Goal: Information Seeking & Learning: Learn about a topic

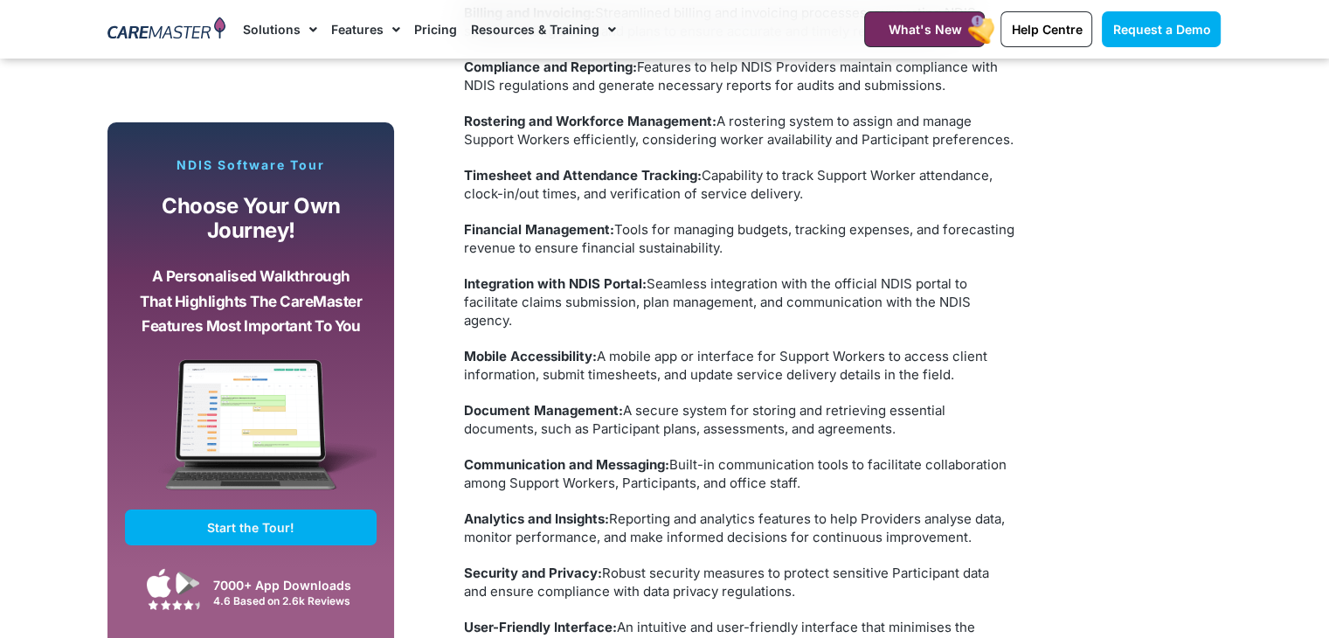
scroll to position [4194, 0]
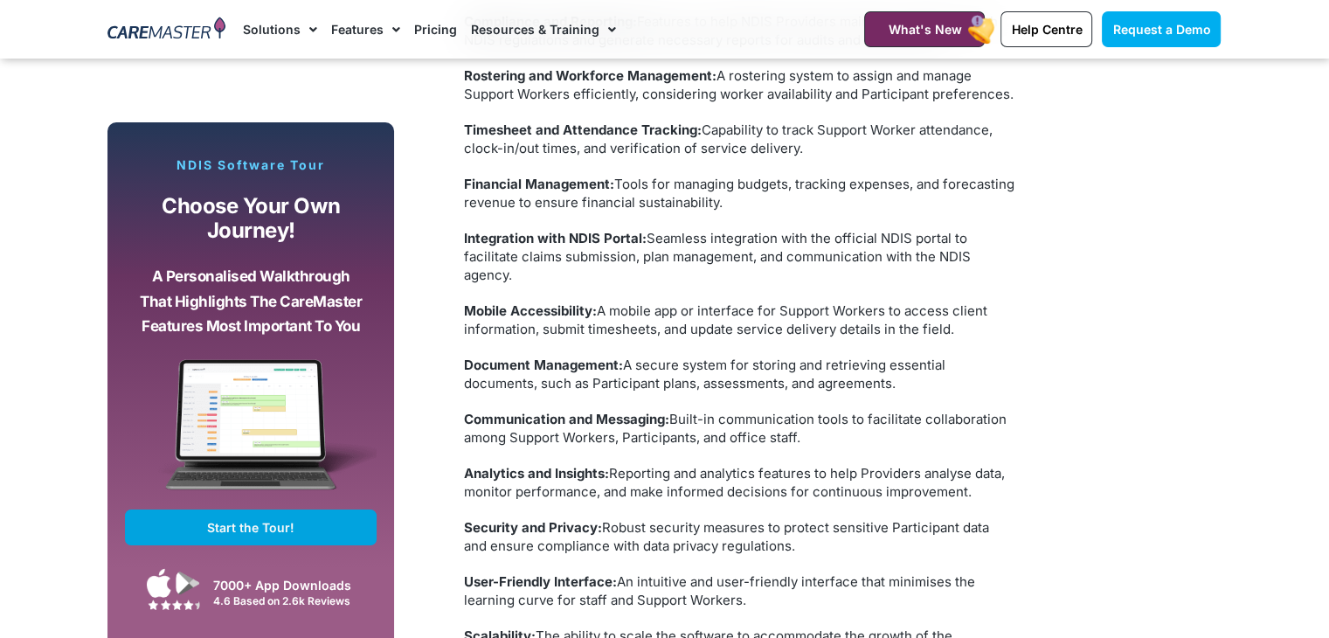
click at [318, 529] on link "Start the Tour!" at bounding box center [251, 527] width 252 height 36
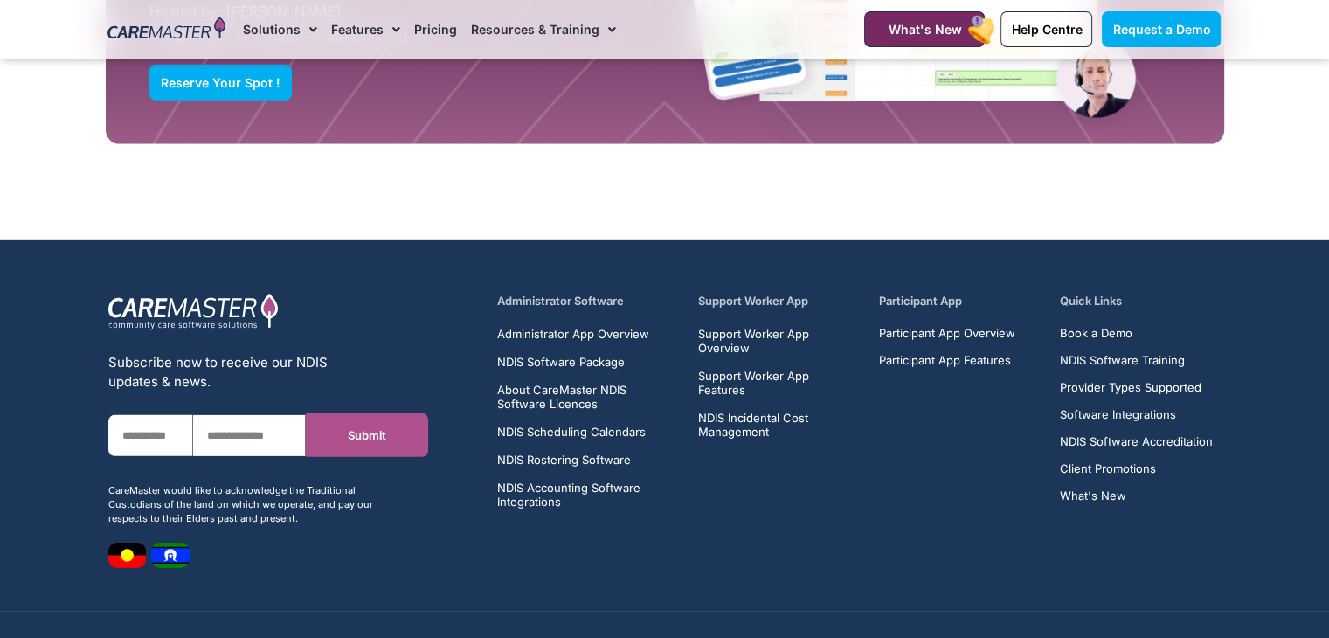
scroll to position [11972, 0]
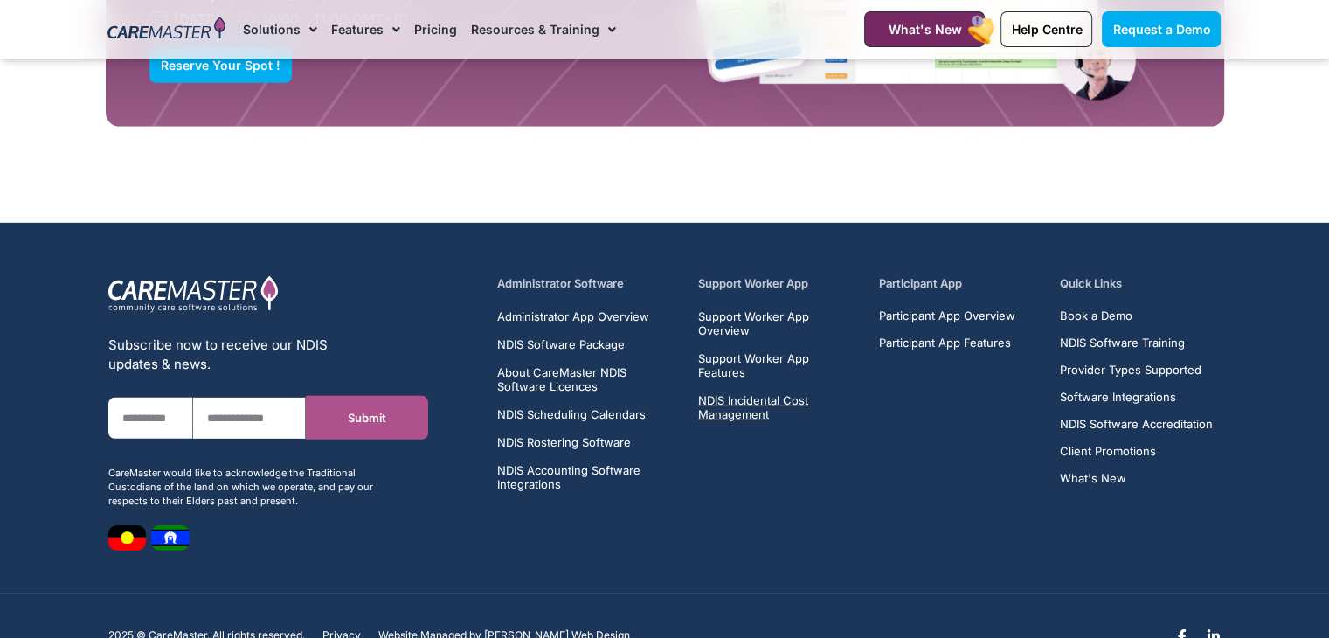
click at [772, 393] on span "NDIS Incidental Cost Management" at bounding box center [778, 407] width 161 height 28
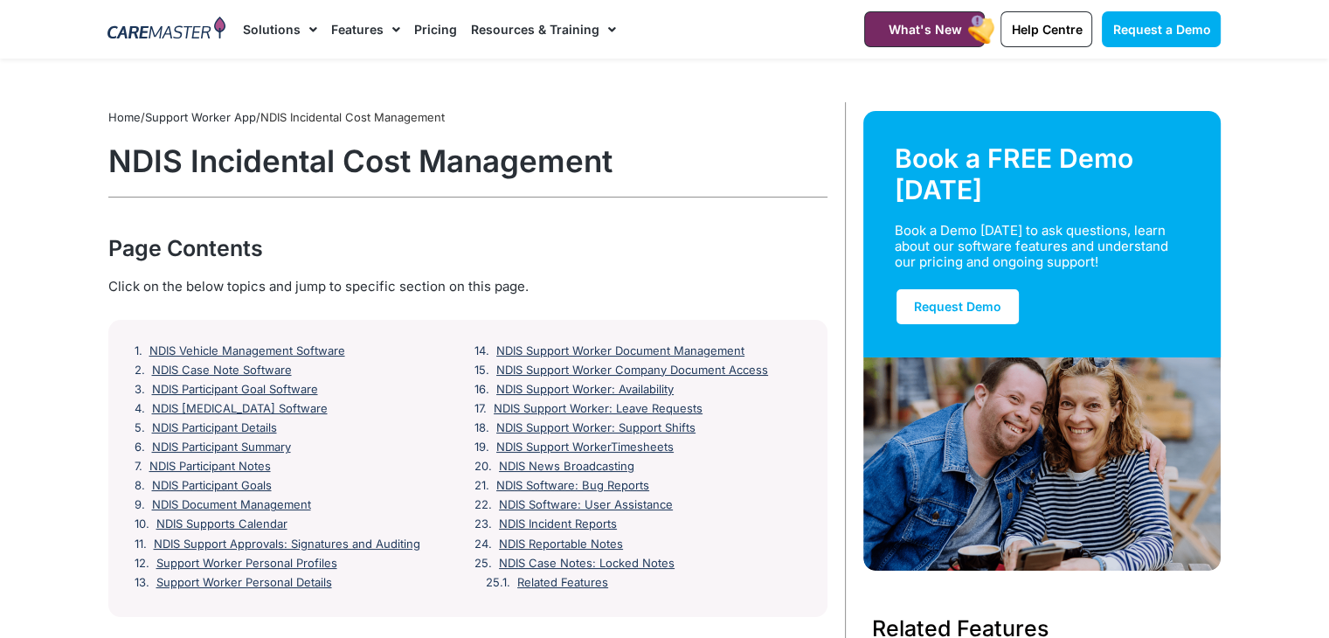
click at [440, 29] on link "Pricing" at bounding box center [435, 29] width 43 height 59
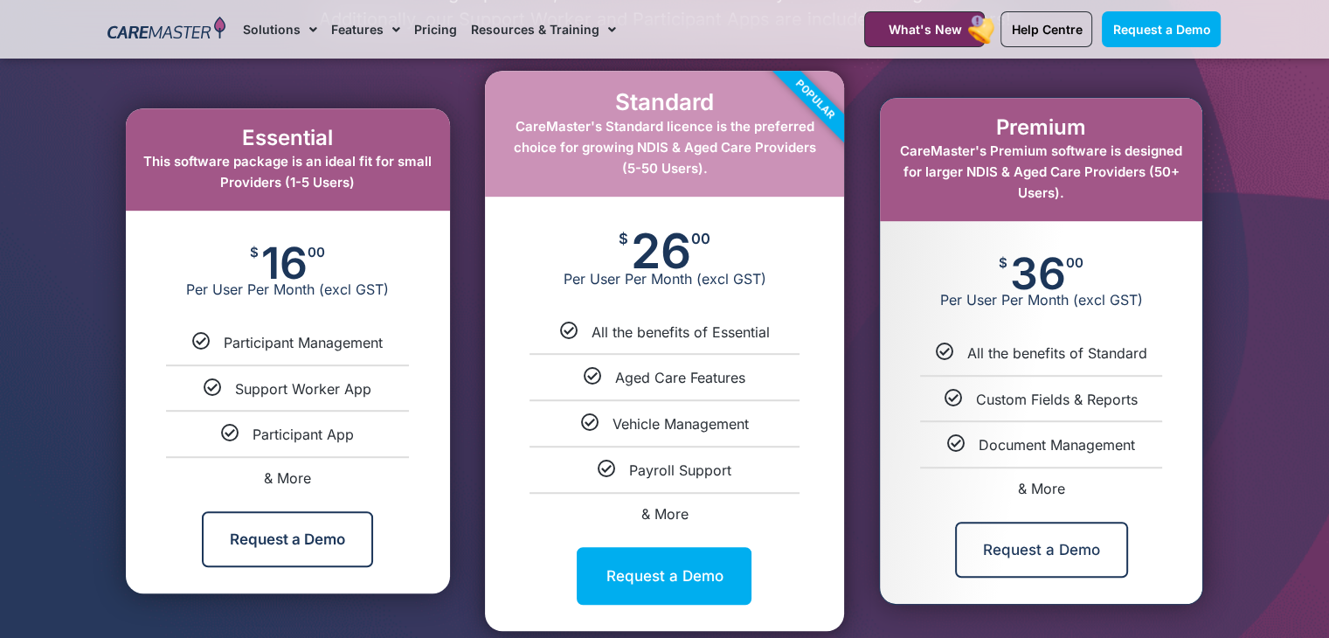
scroll to position [961, 0]
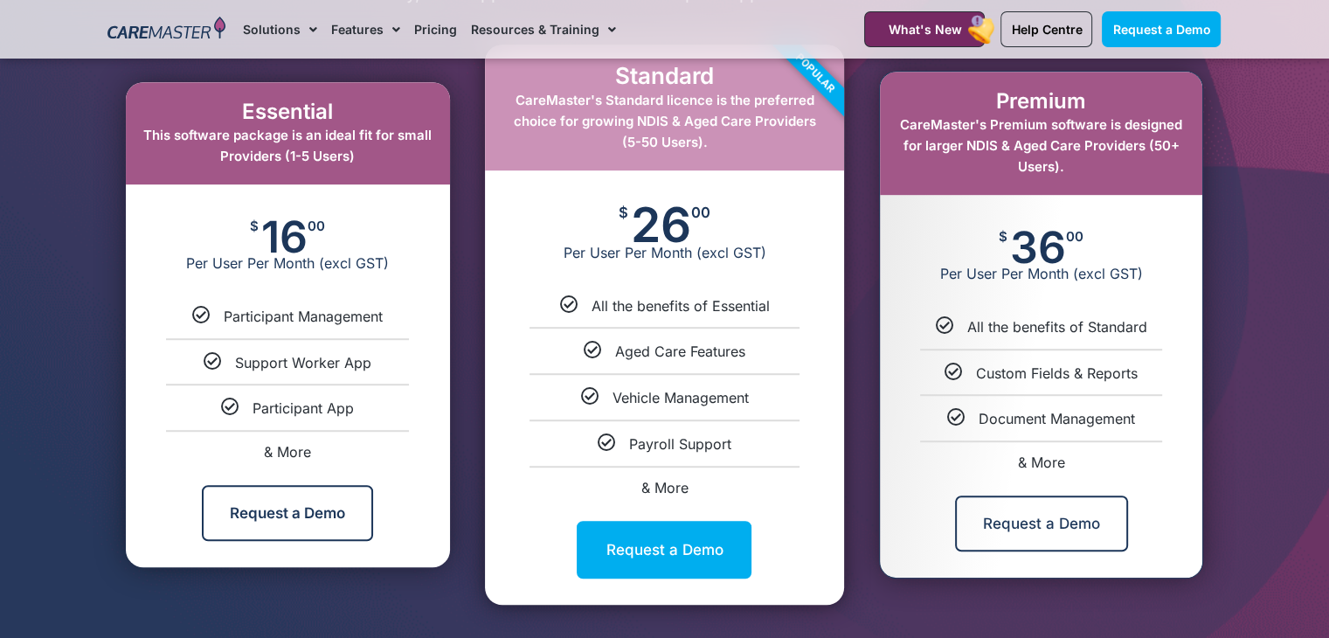
click at [682, 491] on span "& More" at bounding box center [664, 487] width 47 height 17
select select "****"
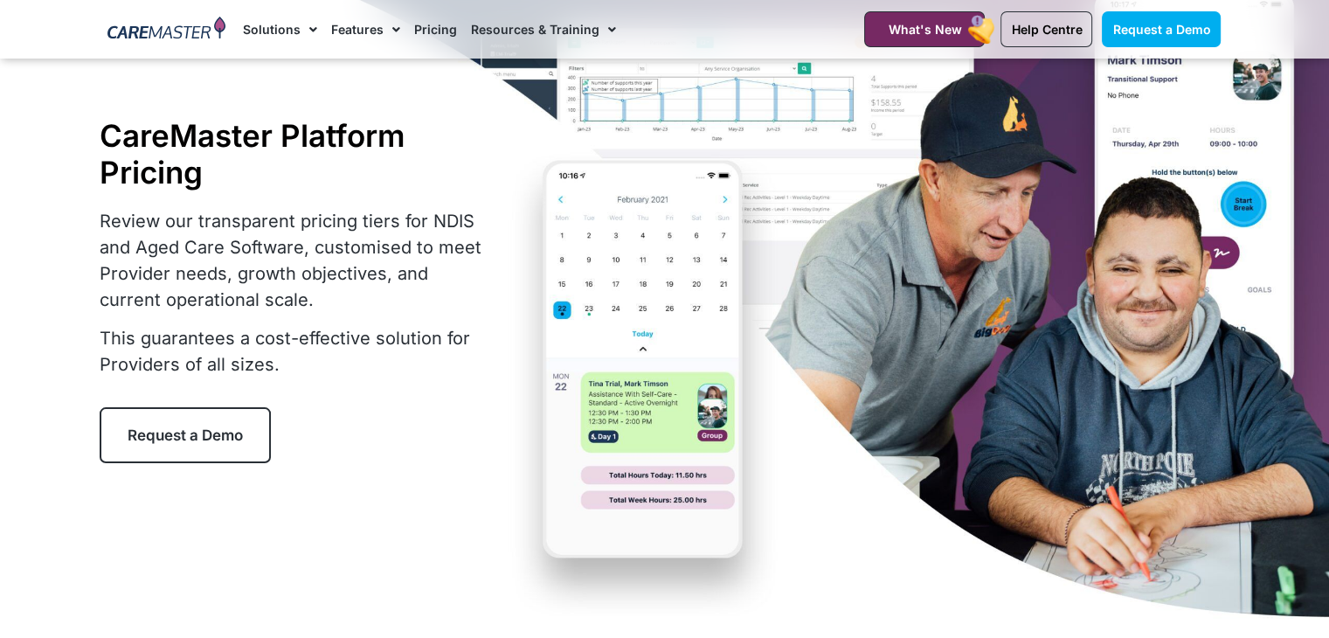
scroll to position [0, 0]
